Goal: Find specific page/section: Find specific page/section

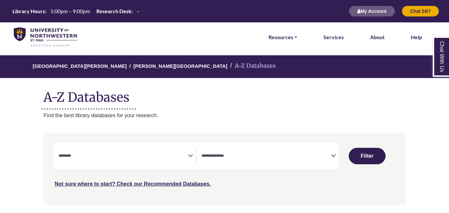
select select "Database Subject Filter"
select select "Database Types Filter"
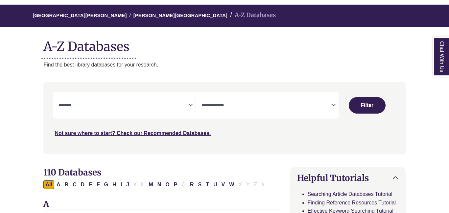
scroll to position [54, 0]
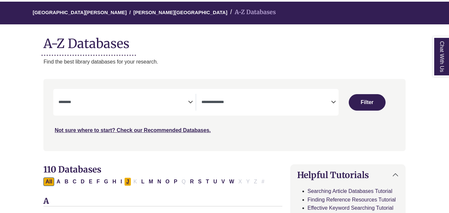
click at [126, 182] on button "J" at bounding box center [127, 181] width 7 height 9
select select "Database Subject Filter"
select select "Database Types Filter"
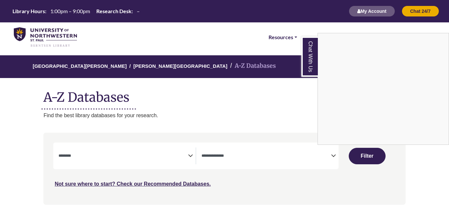
click at [62, 39] on div "Chat With Us" at bounding box center [224, 106] width 449 height 213
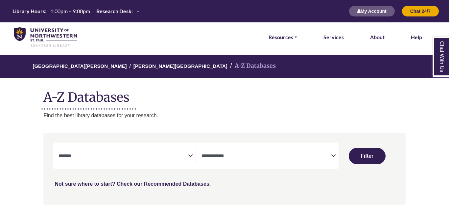
click at [49, 37] on img at bounding box center [45, 37] width 63 height 20
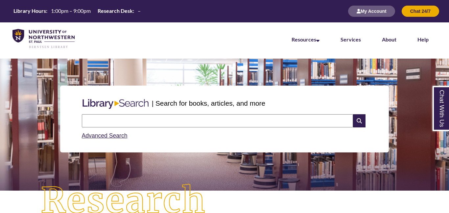
click at [232, 124] on input "text" at bounding box center [217, 120] width 271 height 13
type input "****"
type input "**********"
